Goal: Answer question/provide support

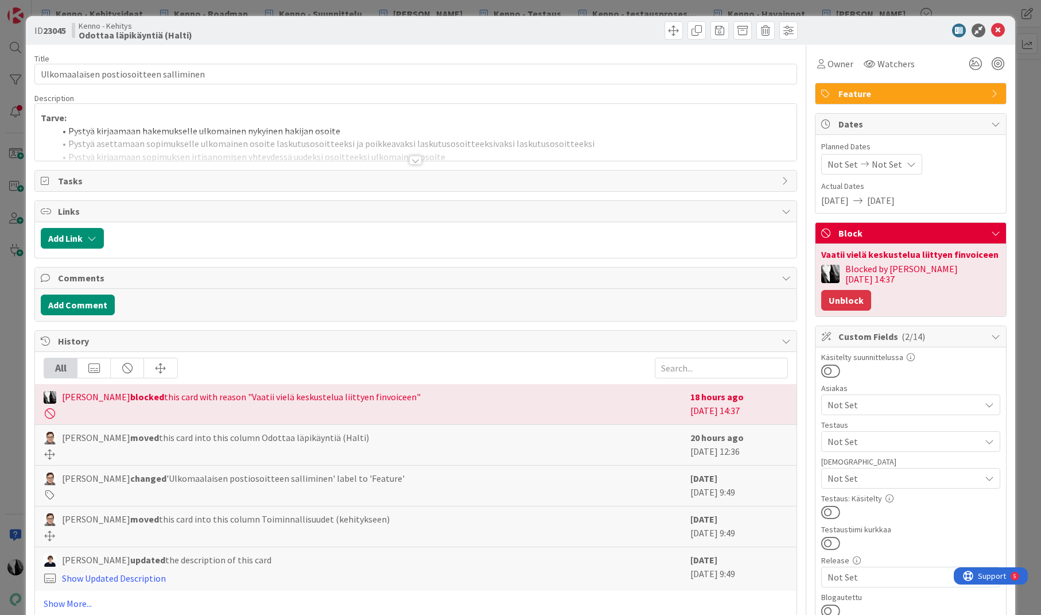
click at [871, 290] on button "Unblock" at bounding box center [846, 300] width 50 height 21
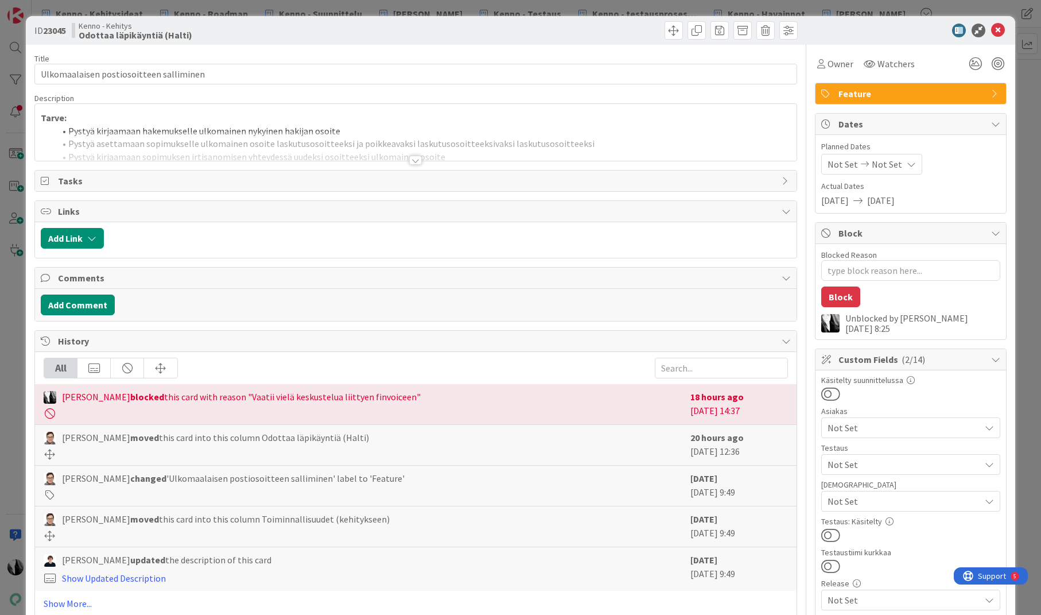
type textarea "x"
click at [997, 27] on icon at bounding box center [998, 31] width 14 height 14
